Goal: Check status

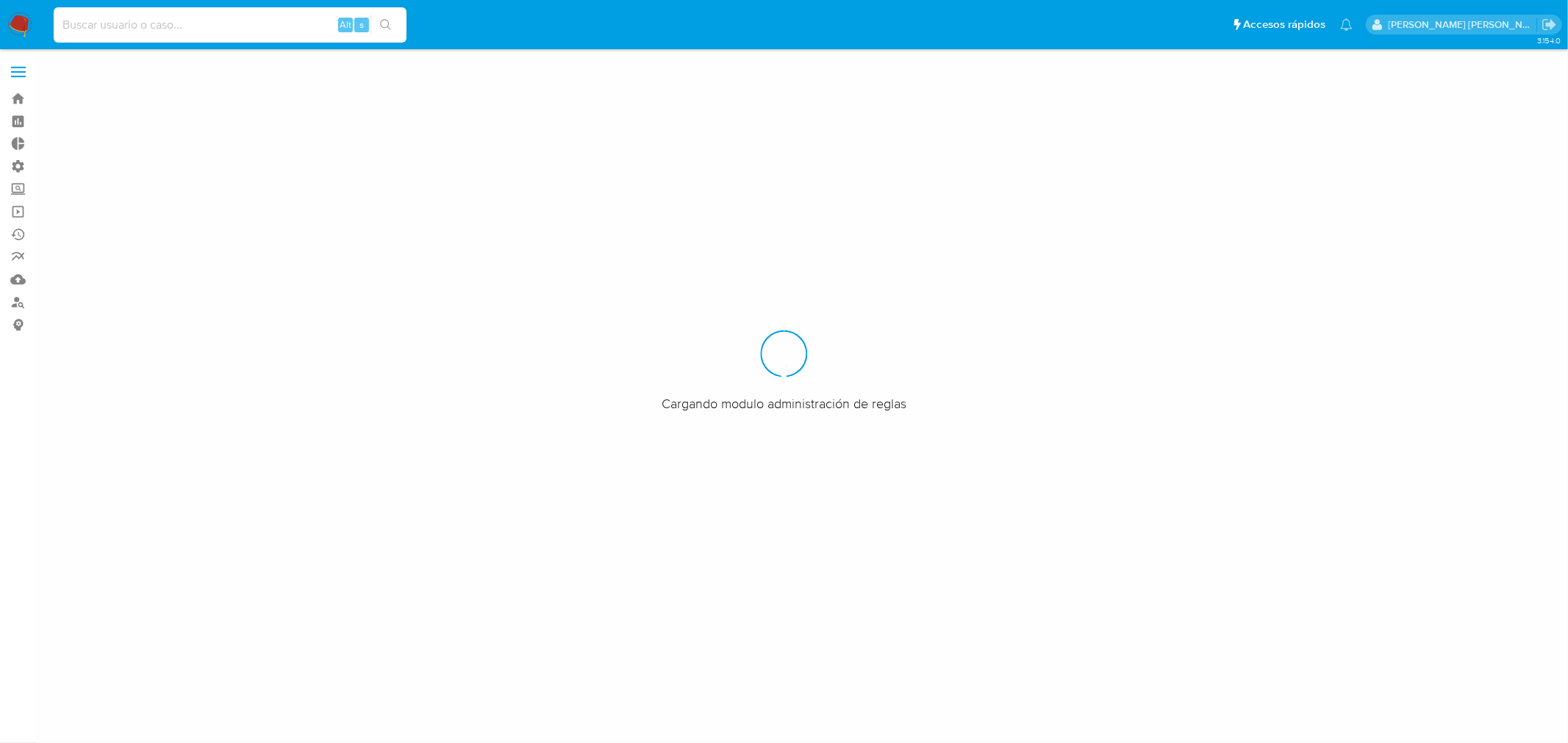
click at [136, 21] on input at bounding box center [230, 25] width 352 height 19
paste input "418078422"
type input "418078422"
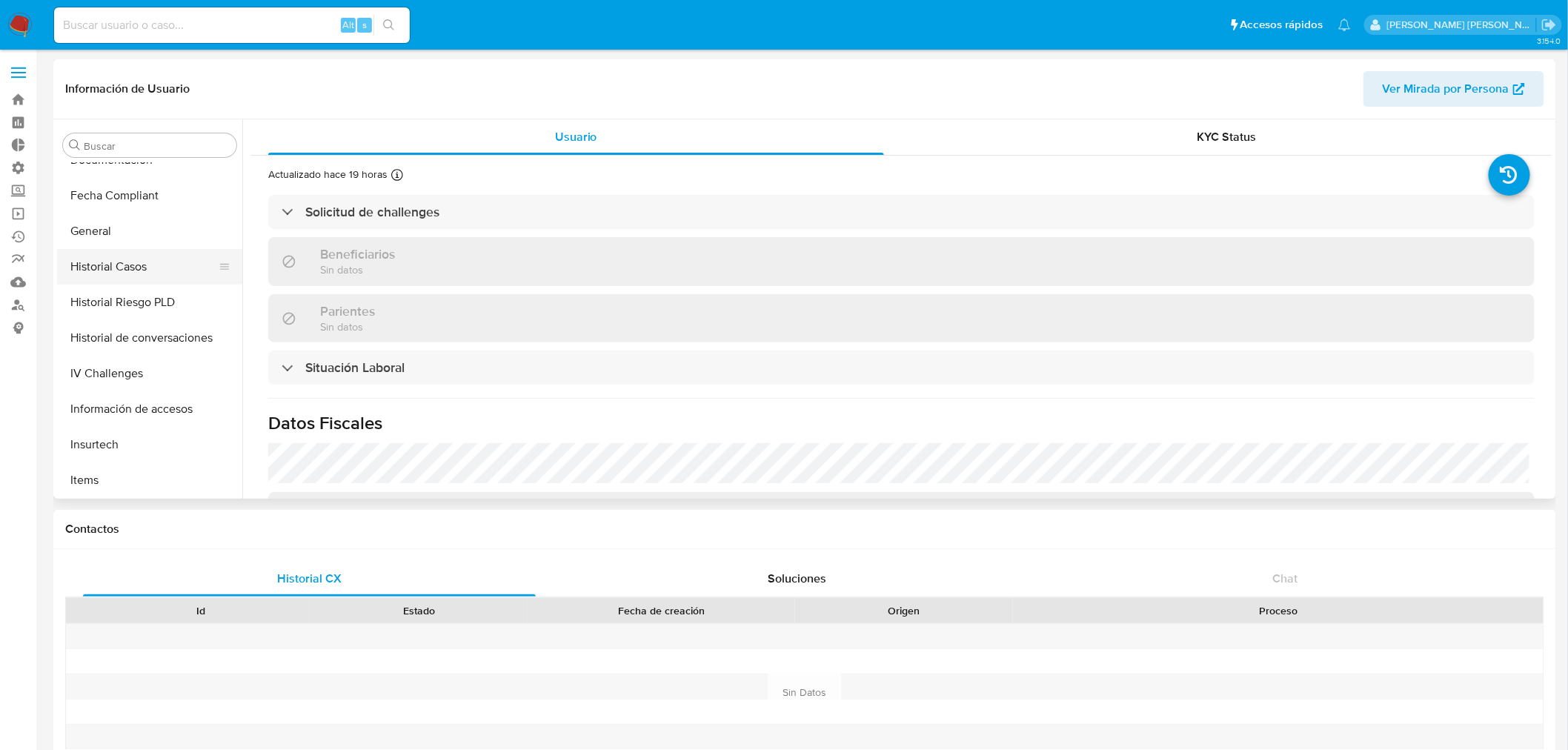
scroll to position [297, 0]
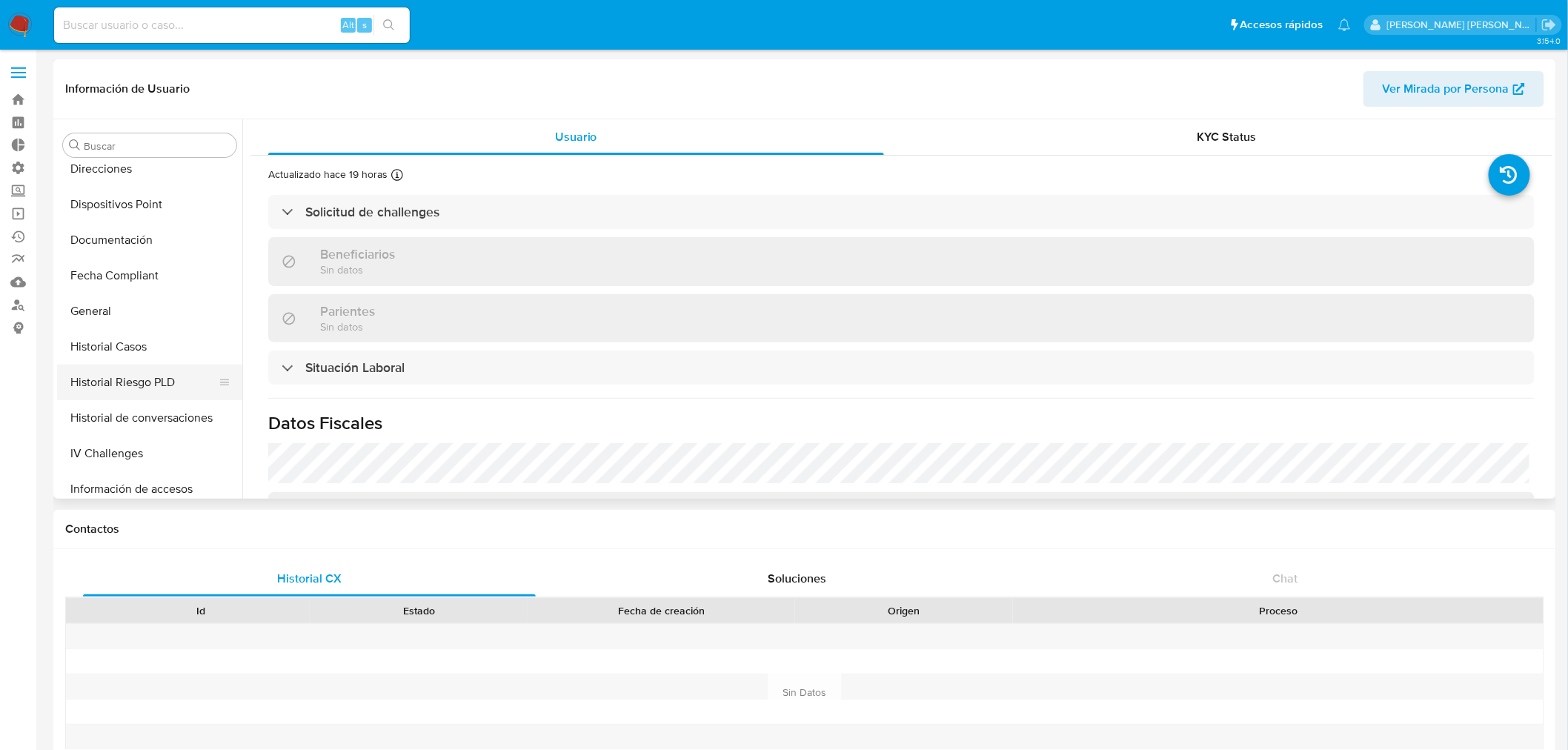
select select "10"
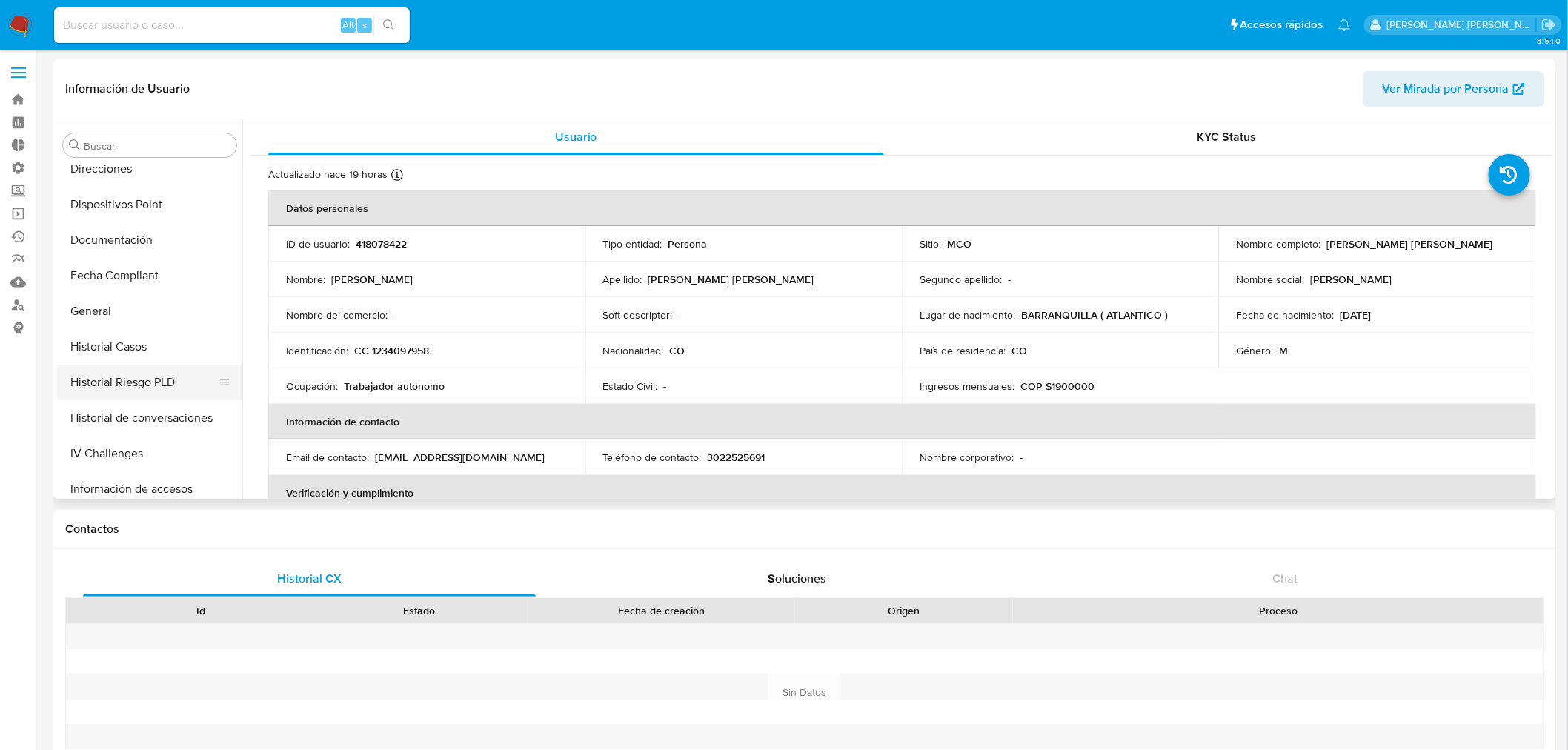
click at [130, 381] on button "Historial Riesgo PLD" at bounding box center [144, 382] width 174 height 36
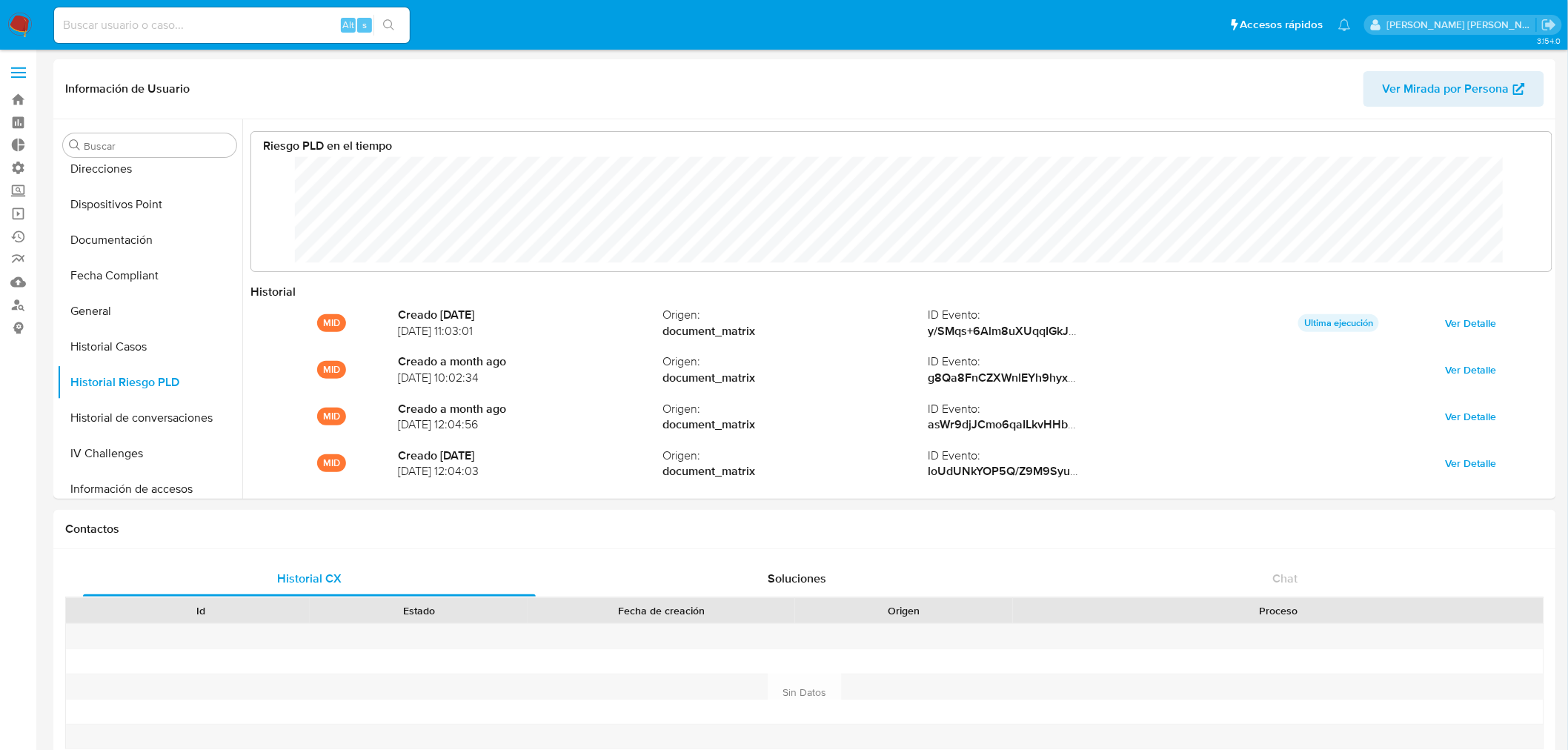
scroll to position [111, 1271]
click at [213, 28] on input at bounding box center [232, 25] width 355 height 19
paste input "273323604"
type input "273323604"
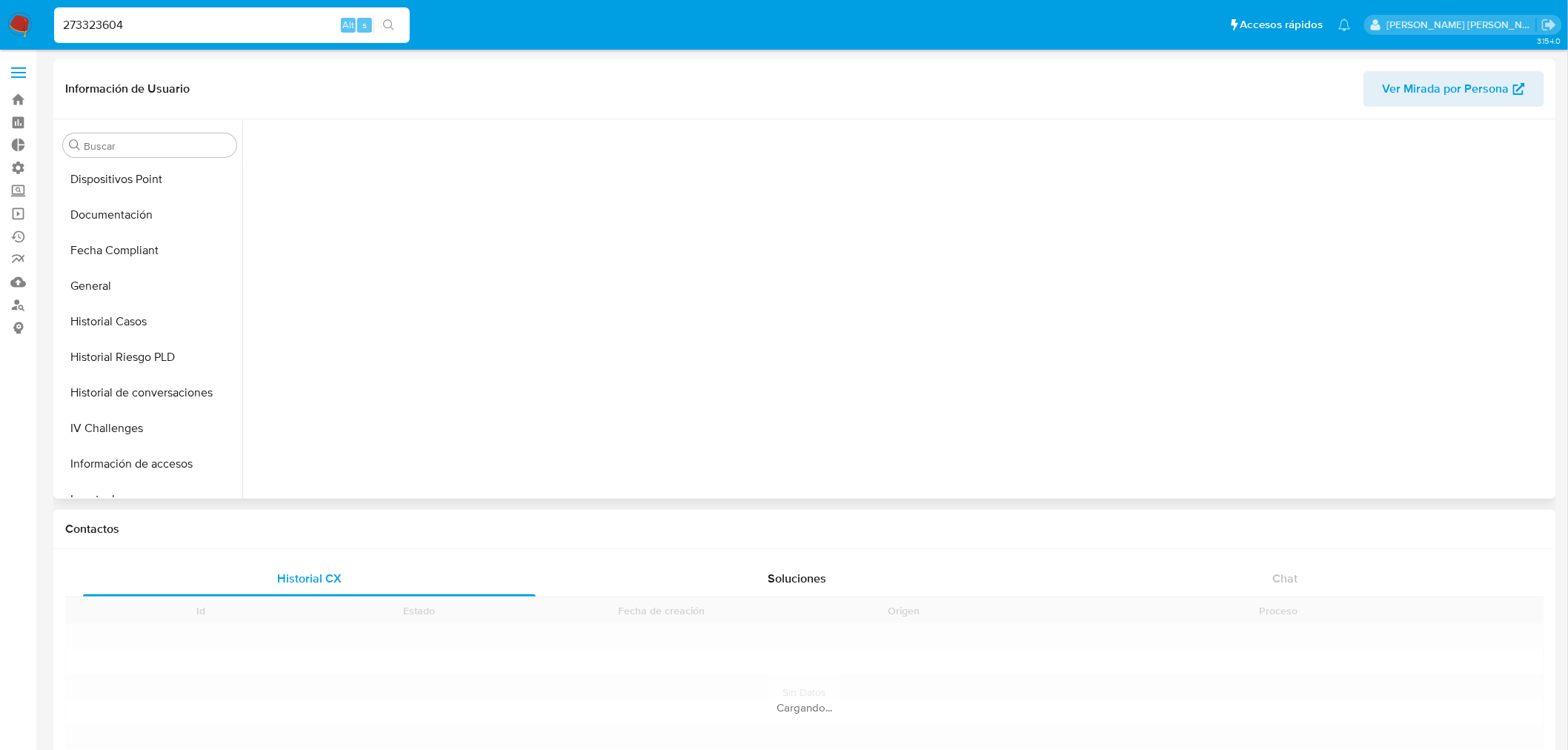
scroll to position [626, 0]
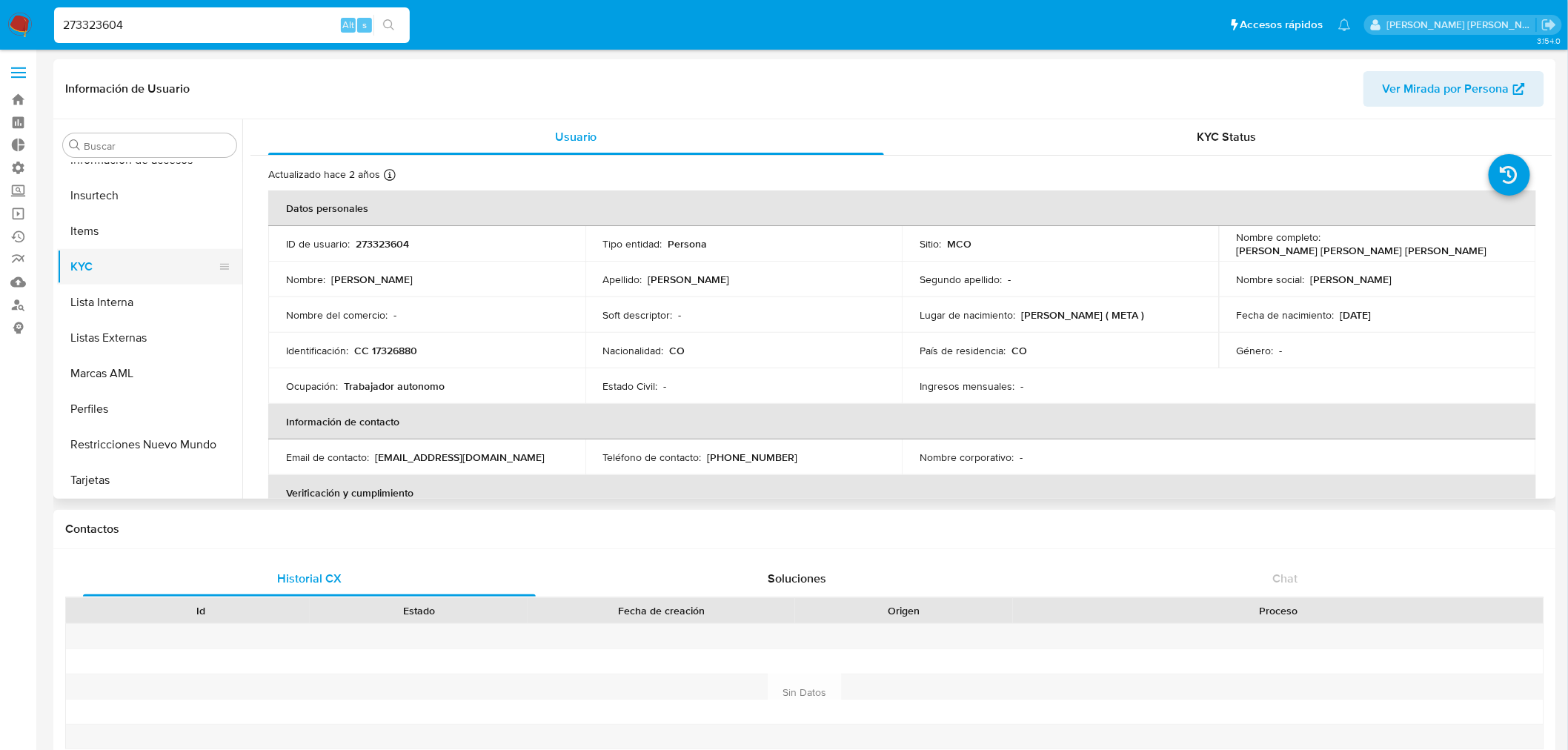
select select "10"
click at [130, 297] on button "Historial Riesgo PLD" at bounding box center [144, 301] width 174 height 36
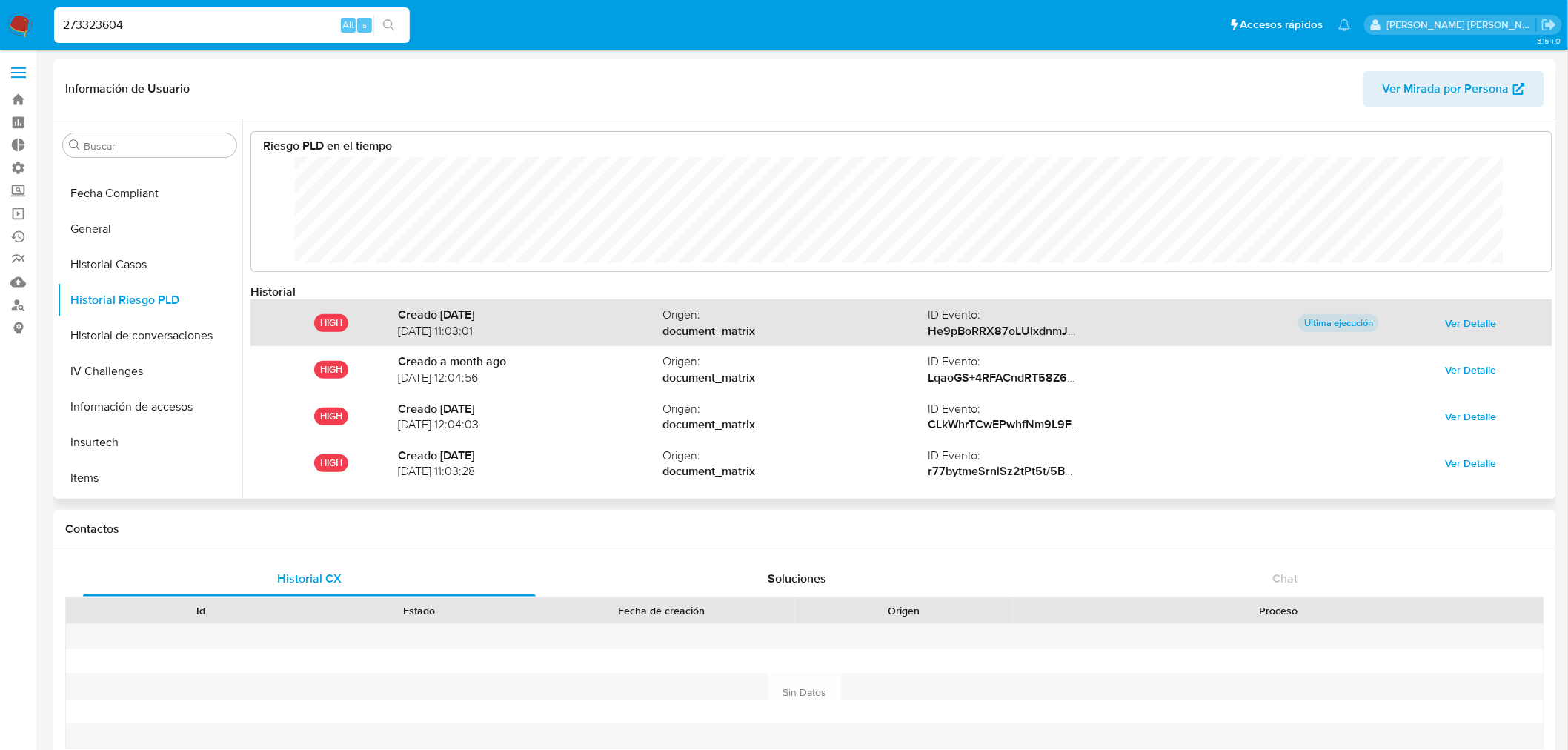
scroll to position [111, 1271]
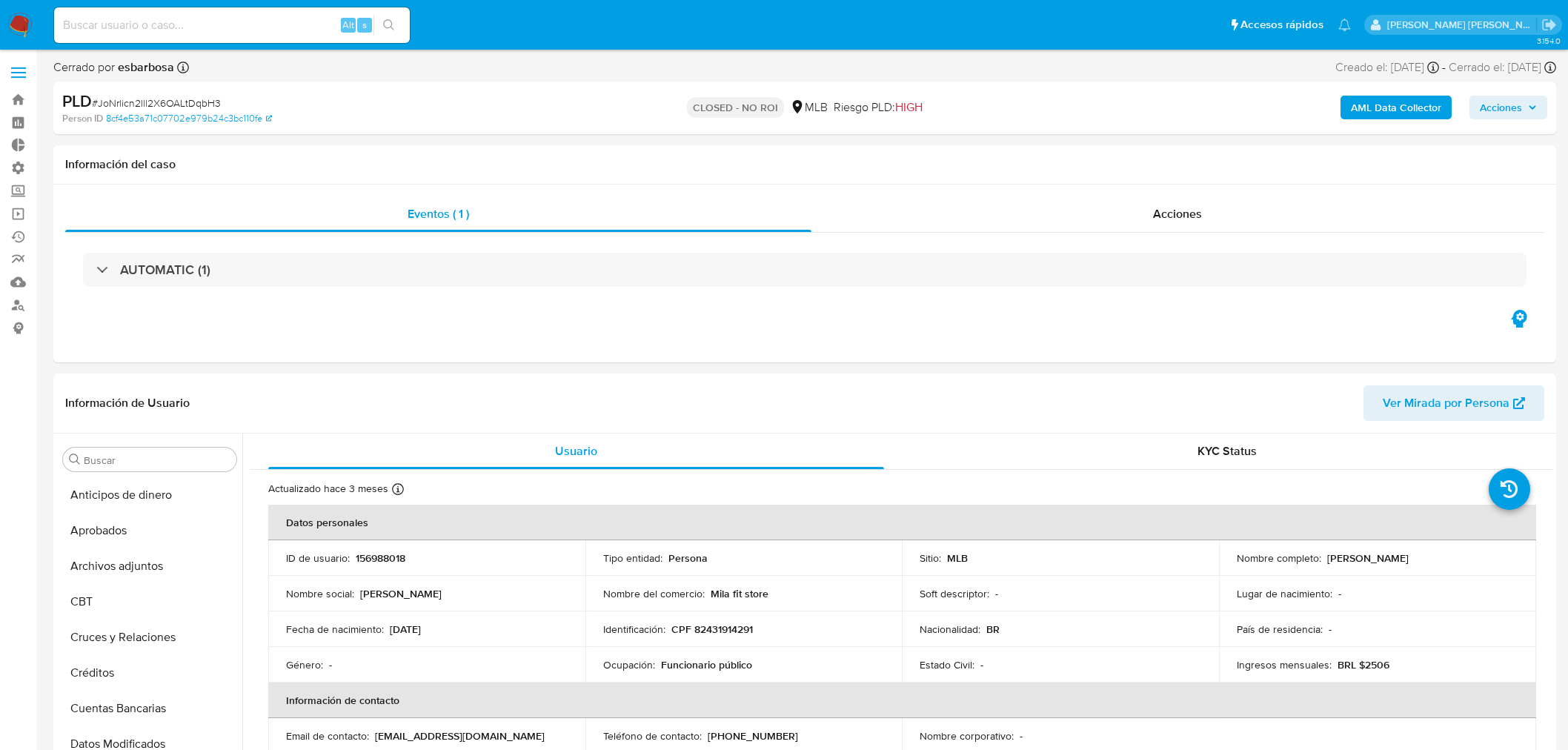
select select "10"
